Goal: Task Accomplishment & Management: Manage account settings

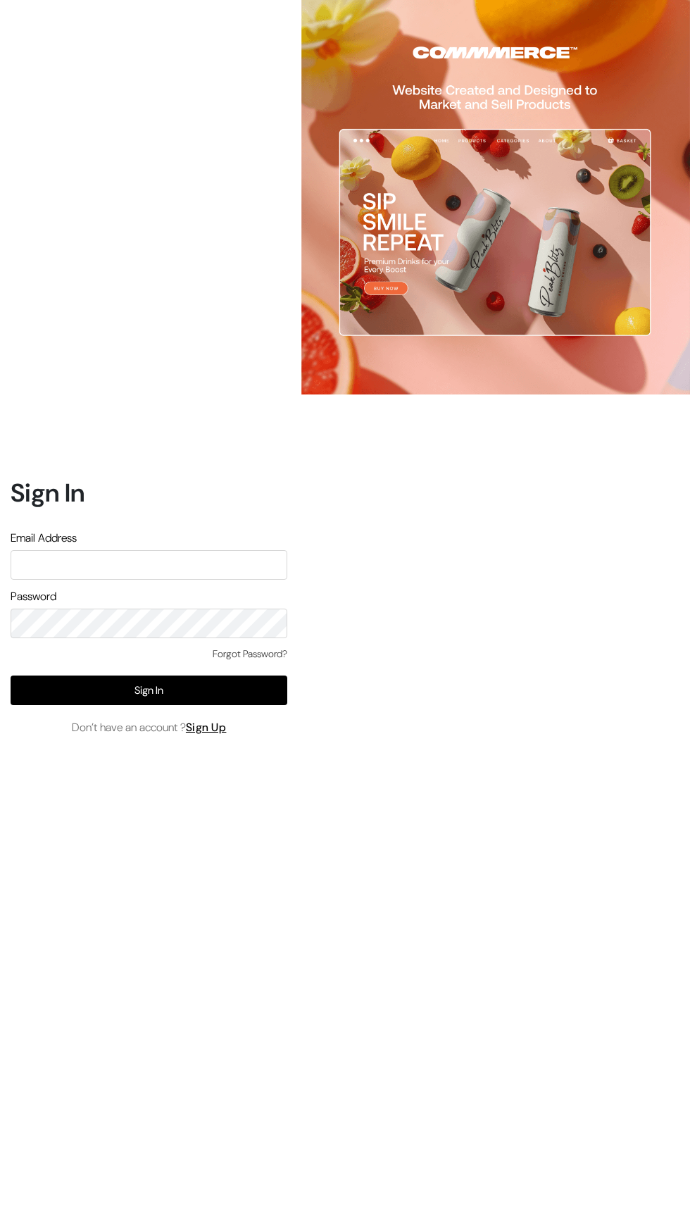
click at [63, 580] on input "text" at bounding box center [149, 565] width 277 height 30
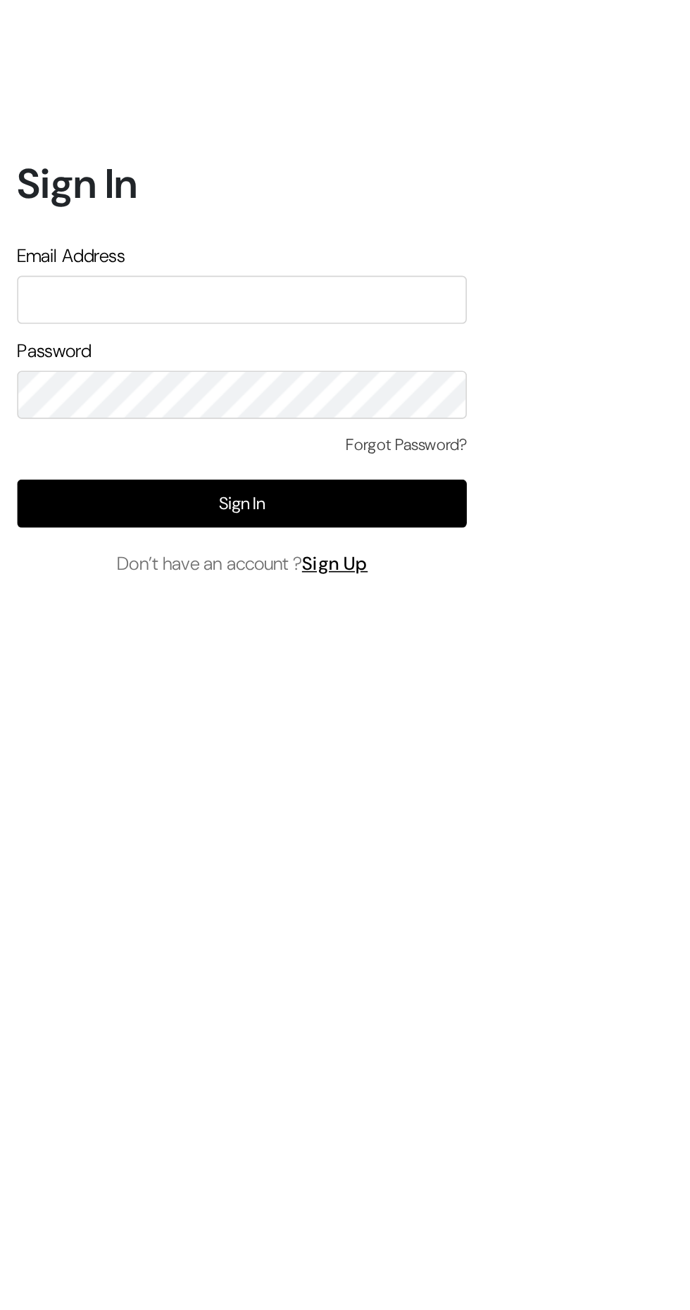
type input "themouldmarket@gmail.com"
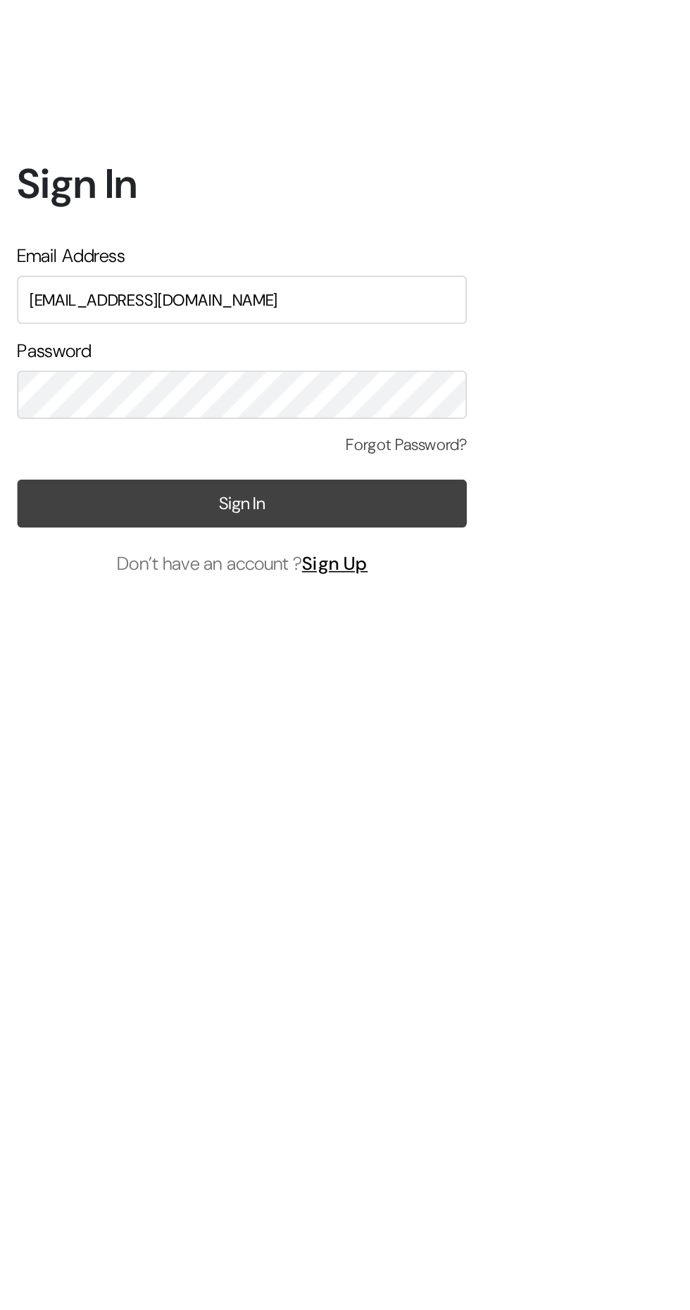
click at [77, 747] on button "Sign In" at bounding box center [149, 733] width 277 height 30
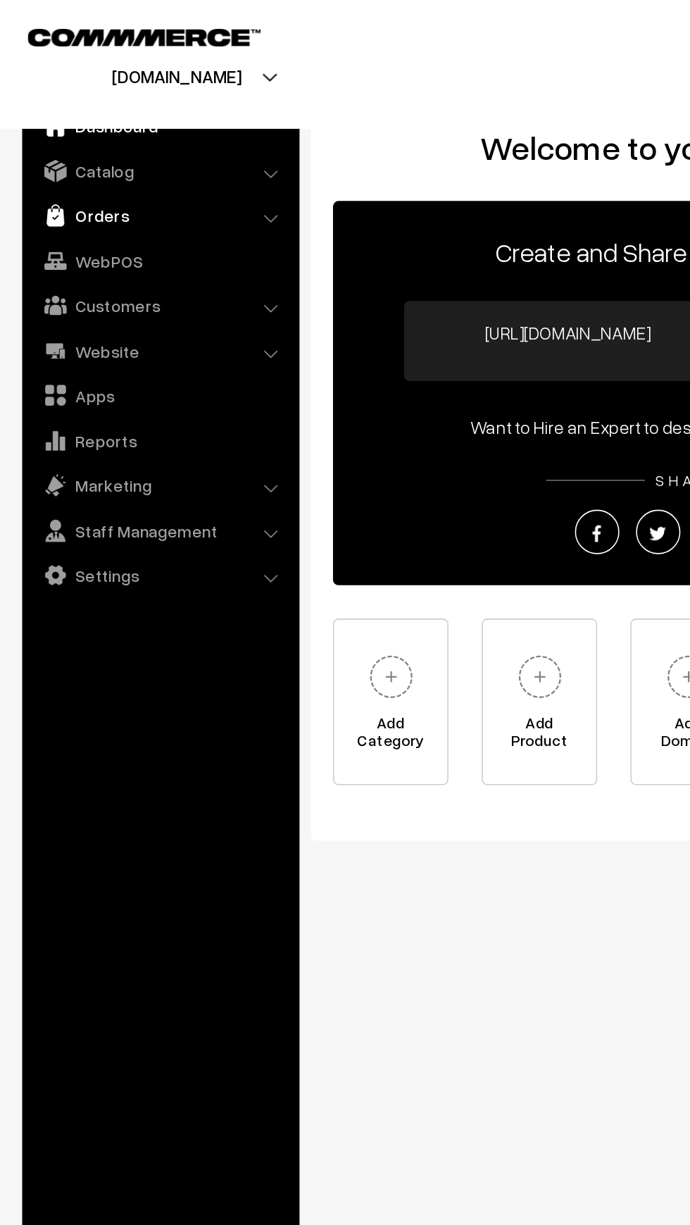
click at [43, 139] on link "Orders" at bounding box center [102, 136] width 168 height 25
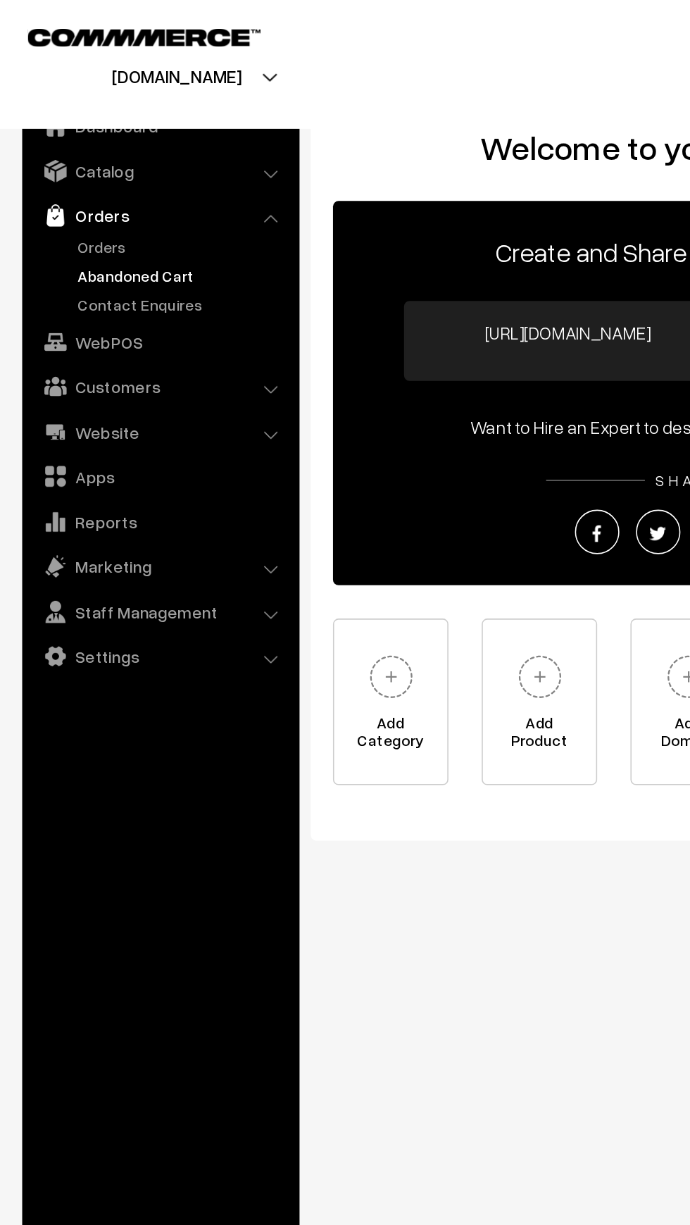
click at [54, 176] on link "Abandoned Cart" at bounding box center [115, 175] width 139 height 15
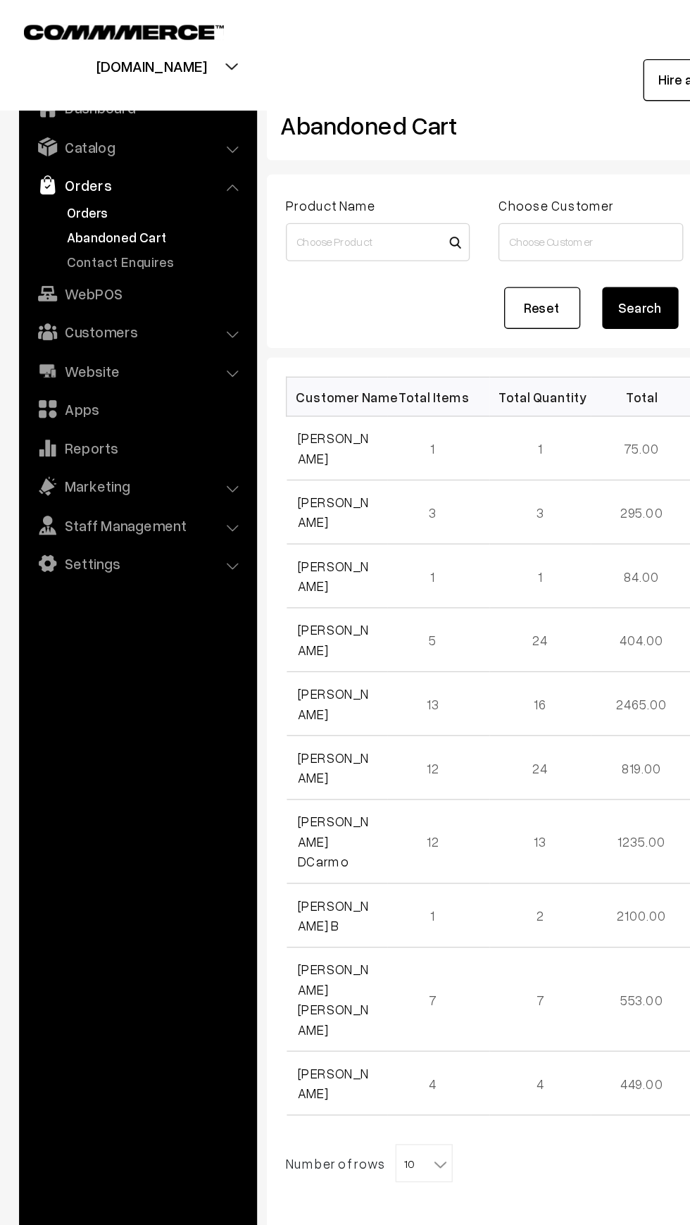
click at [56, 156] on link "Orders" at bounding box center [115, 156] width 139 height 15
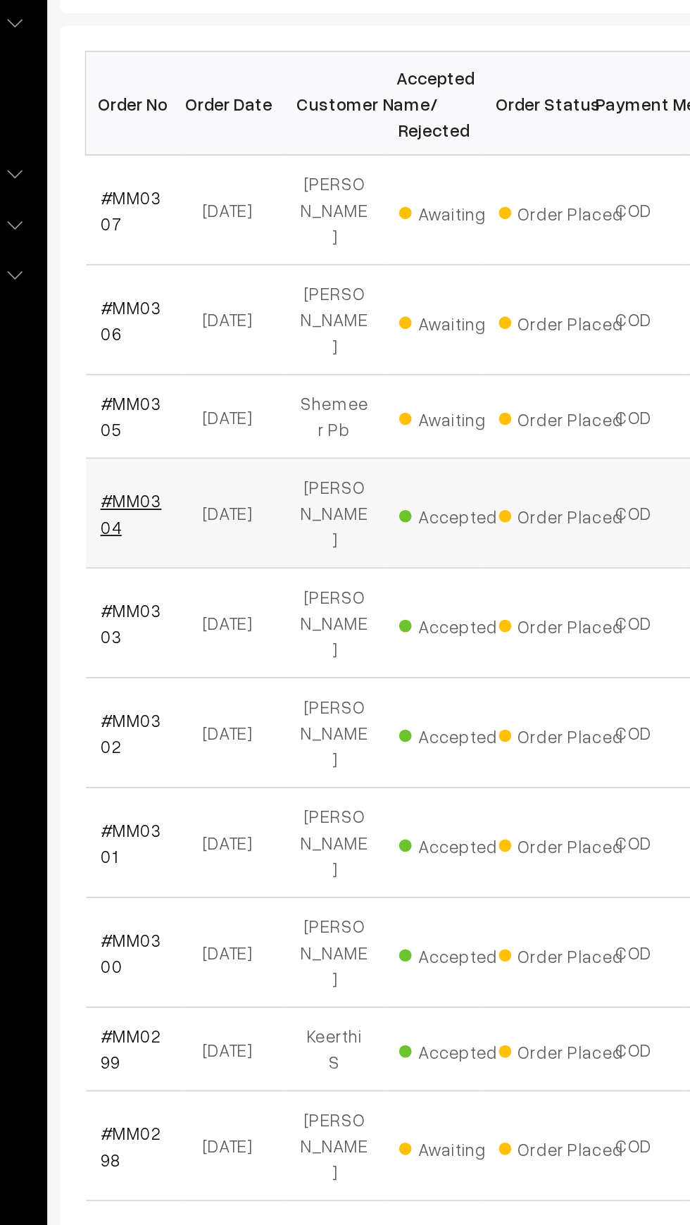
click at [240, 540] on link "#MM0304" at bounding box center [238, 553] width 35 height 27
click at [223, 485] on link "#MM0305" at bounding box center [238, 498] width 35 height 27
